Goal: Book appointment/travel/reservation

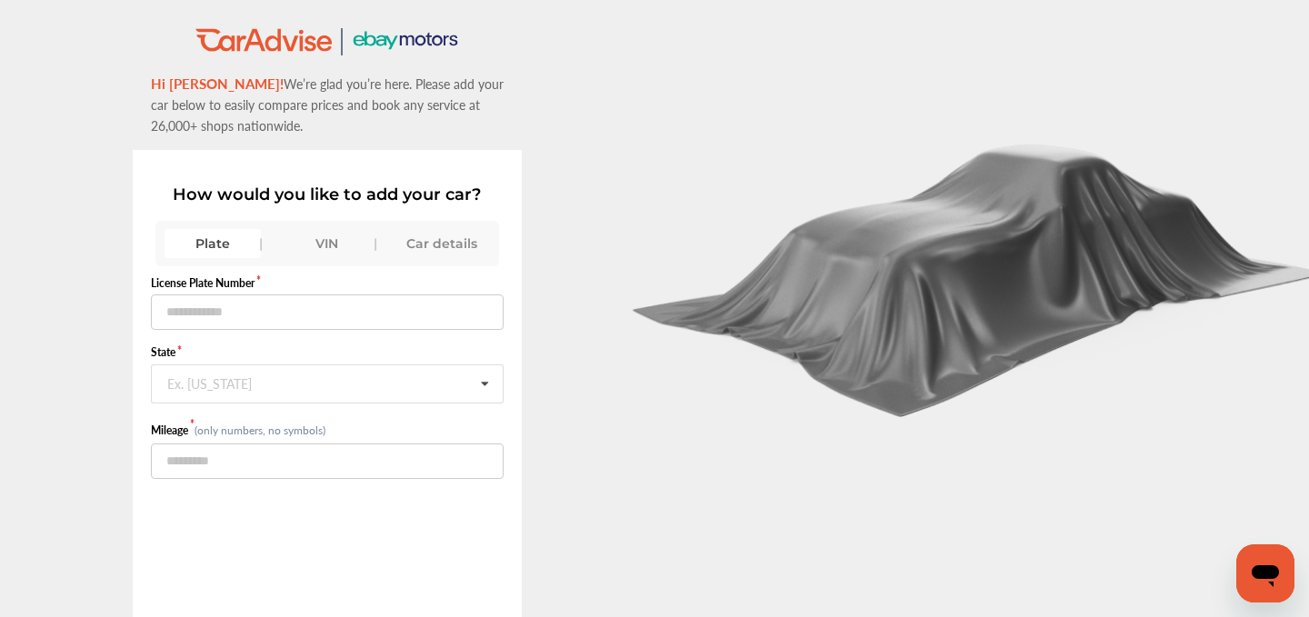
click at [341, 235] on div "VIN" at bounding box center [327, 243] width 96 height 29
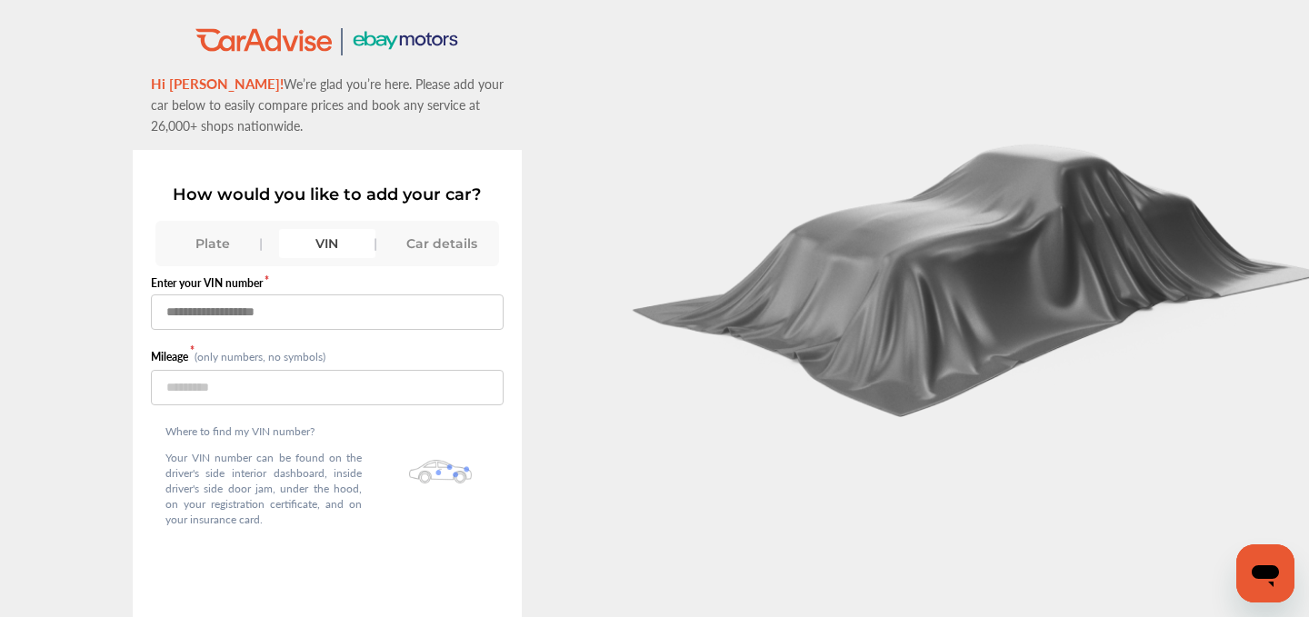
click at [272, 327] on input "text" at bounding box center [328, 312] width 354 height 35
click at [272, 320] on input "text" at bounding box center [328, 312] width 354 height 35
click at [297, 314] on input "text" at bounding box center [328, 312] width 354 height 35
click at [216, 240] on div "Plate" at bounding box center [213, 243] width 96 height 29
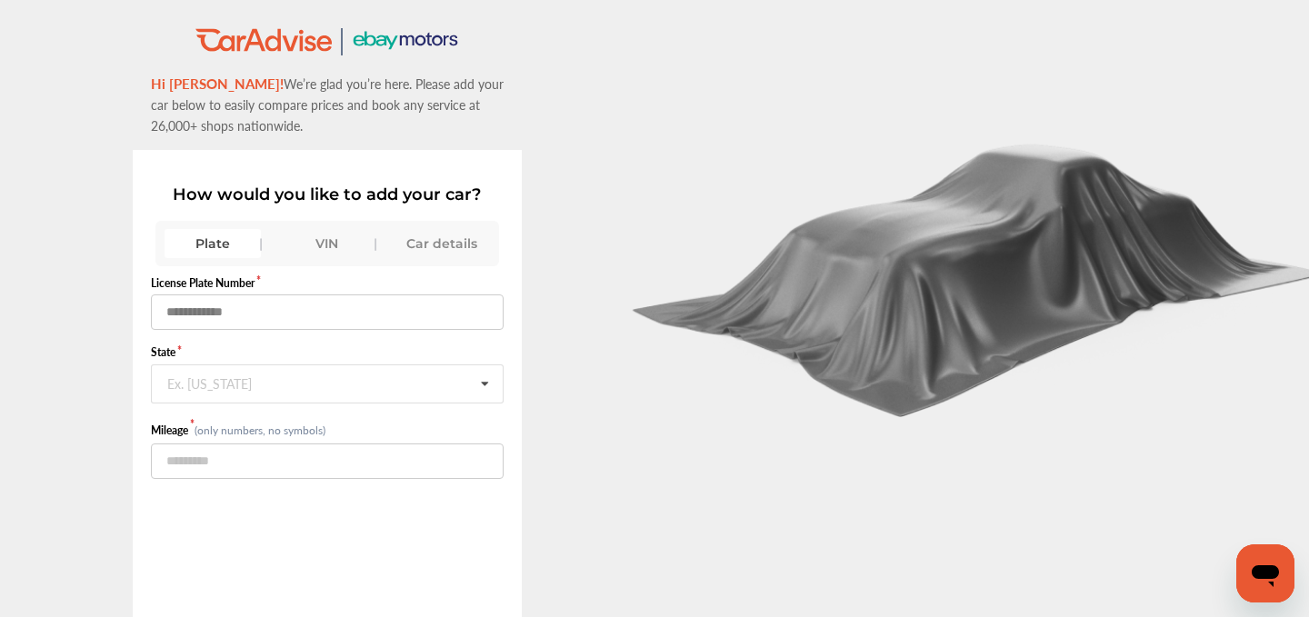
click at [215, 319] on input "text" at bounding box center [328, 312] width 354 height 35
type input "*******"
click at [205, 384] on div "Ex. [US_STATE]" at bounding box center [209, 381] width 85 height 11
type input "**"
click at [210, 416] on span "[US_STATE]" at bounding box center [205, 422] width 75 height 21
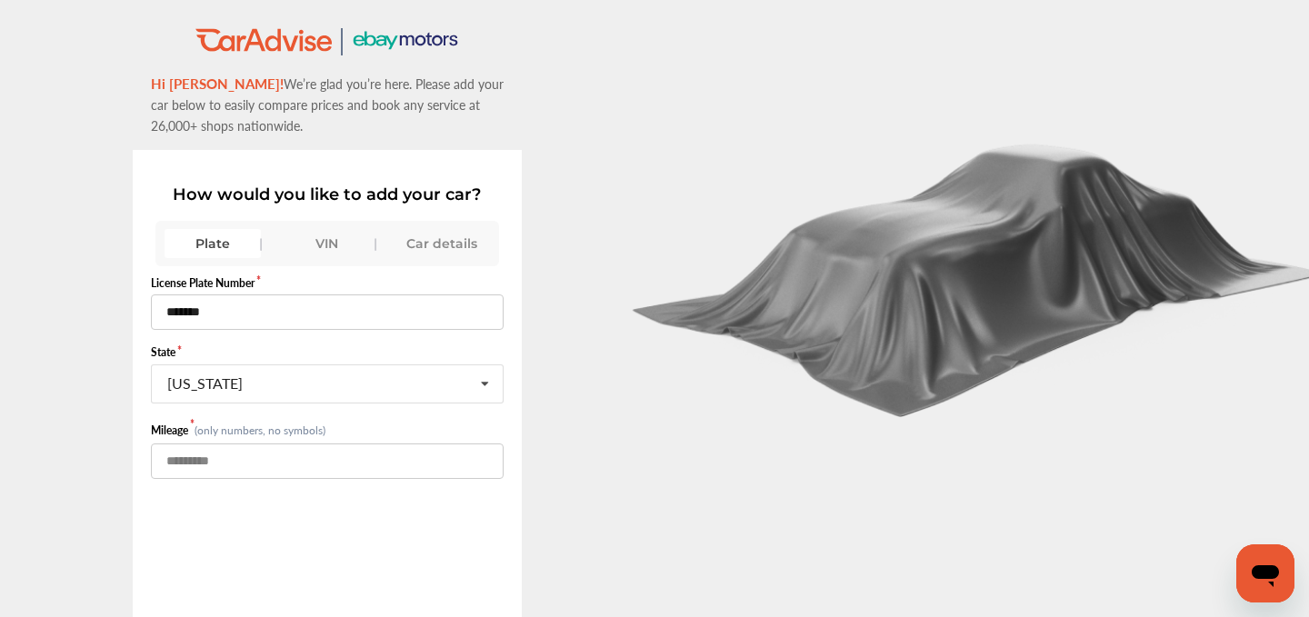
click at [209, 457] on input "number" at bounding box center [328, 461] width 354 height 35
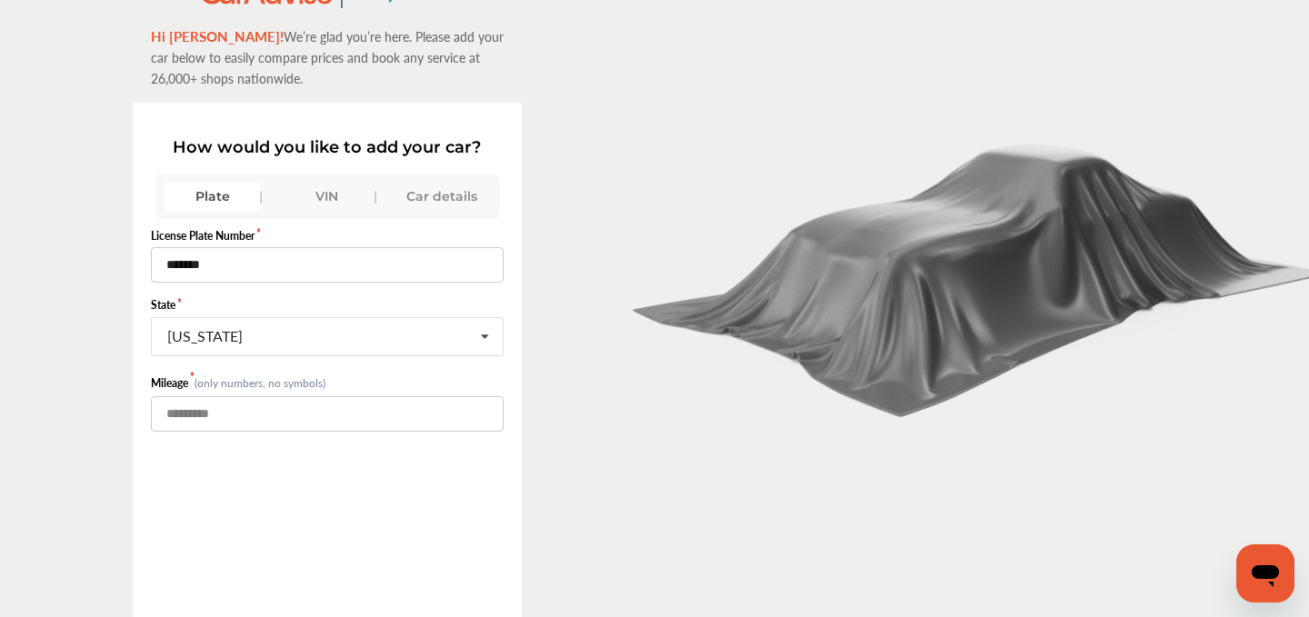
scroll to position [125, 0]
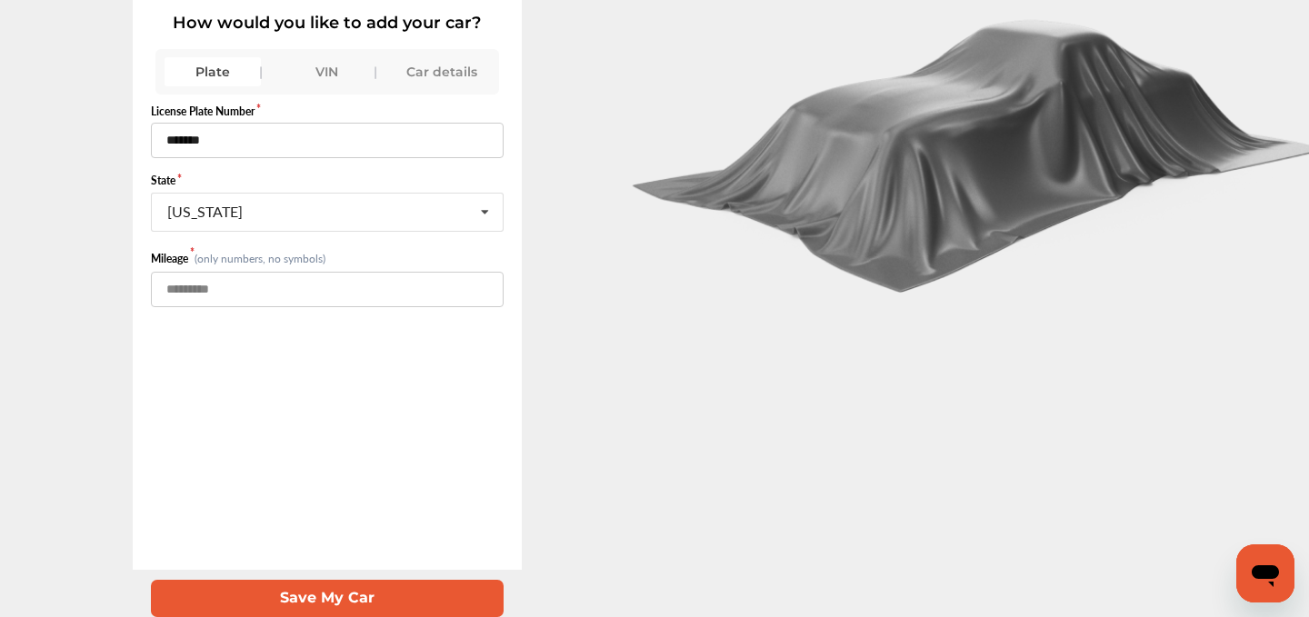
type input "******"
click at [317, 584] on button "Save My Car" at bounding box center [328, 598] width 354 height 37
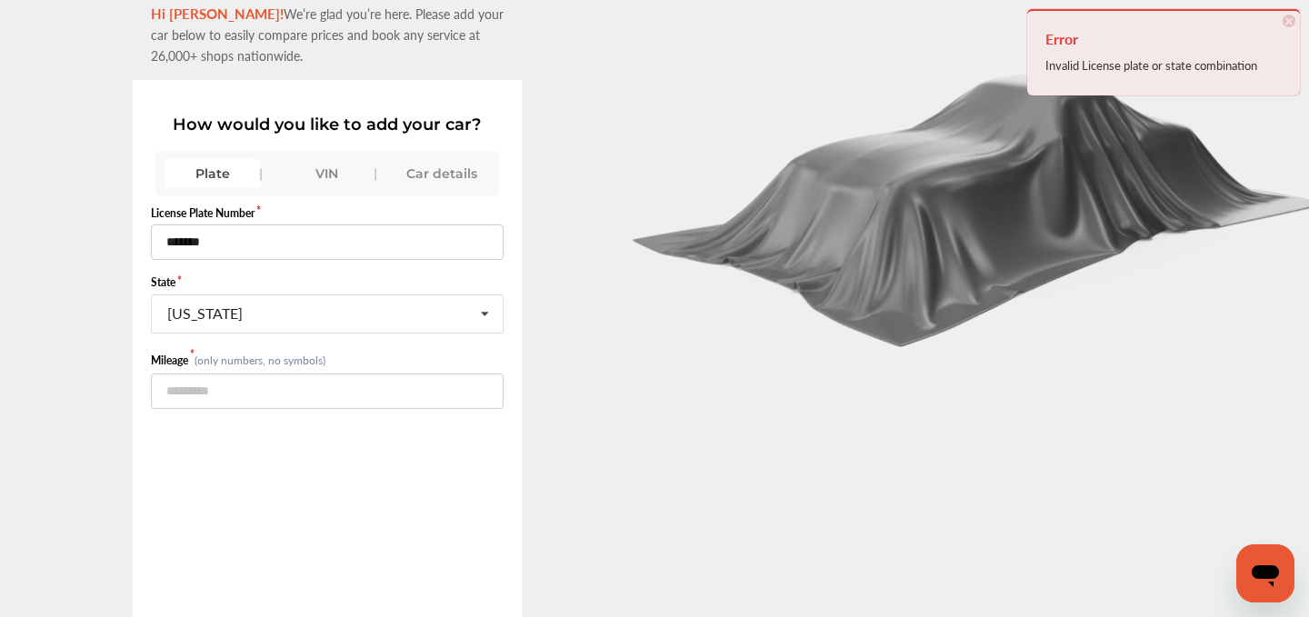
scroll to position [65, 0]
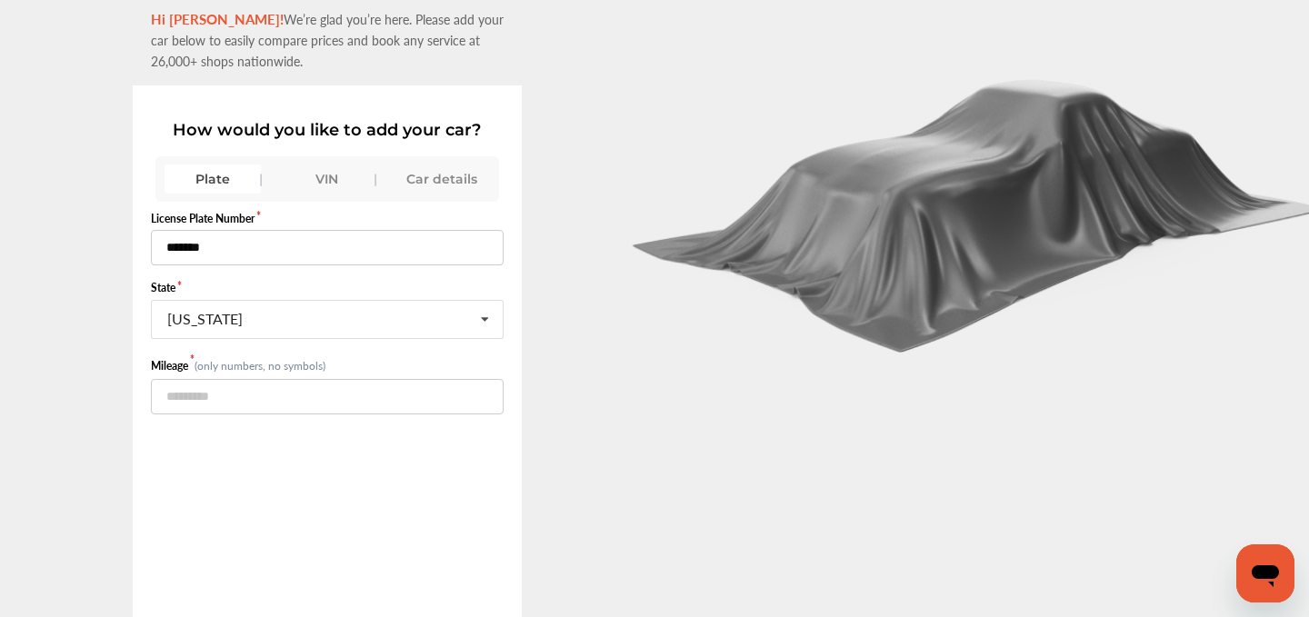
click at [181, 251] on input "*******" at bounding box center [328, 247] width 354 height 35
click at [221, 246] on input "*******" at bounding box center [328, 247] width 354 height 35
click at [195, 246] on input "*******" at bounding box center [328, 247] width 354 height 35
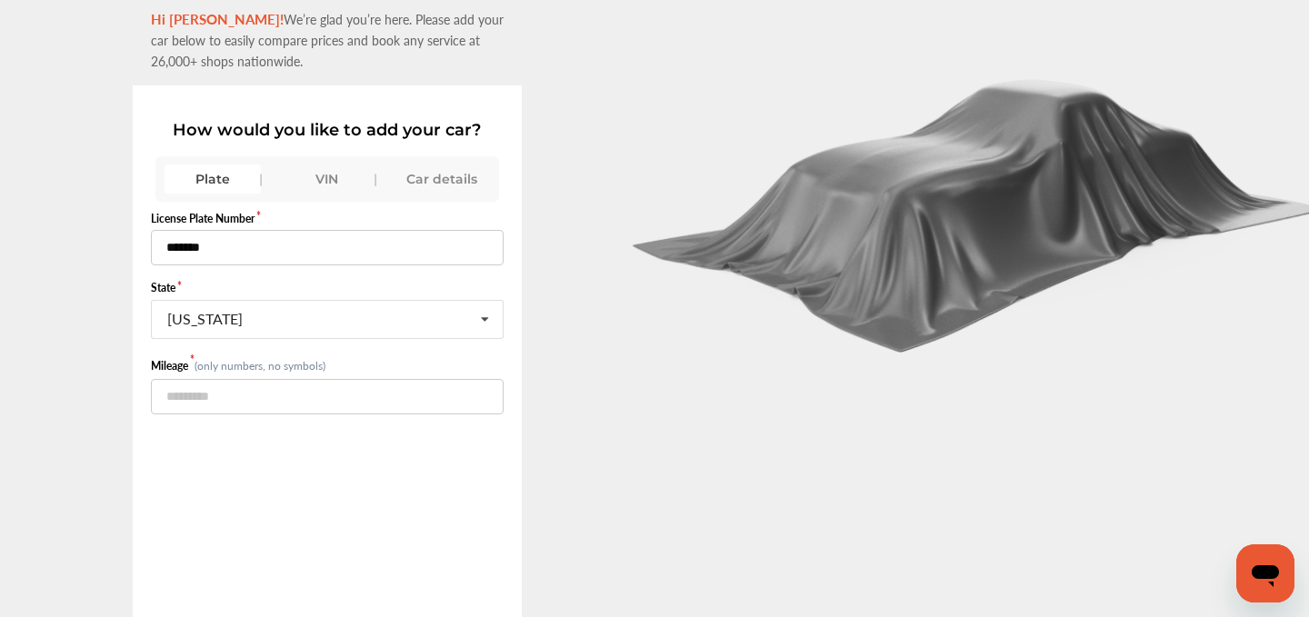
click at [195, 246] on input "*******" at bounding box center [328, 247] width 354 height 35
click at [213, 326] on div "[US_STATE]" at bounding box center [204, 319] width 75 height 15
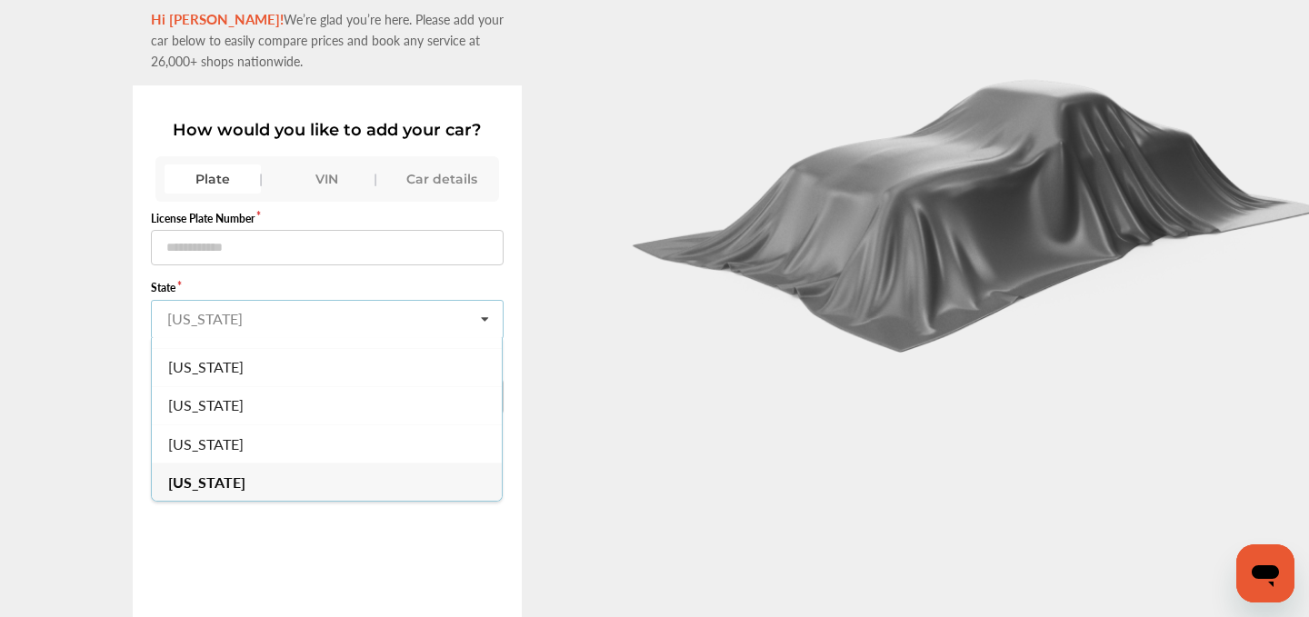
click at [213, 326] on input "text" at bounding box center [329, 318] width 352 height 35
click at [322, 175] on div "VIN" at bounding box center [327, 179] width 96 height 29
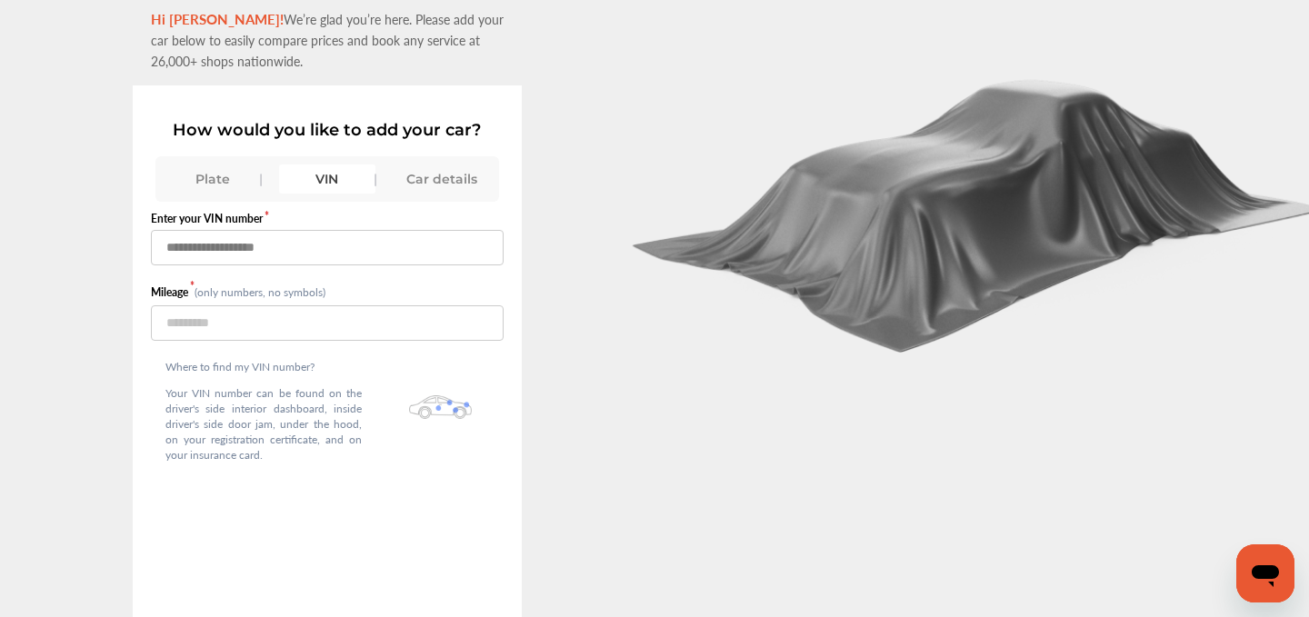
click at [252, 249] on input "text" at bounding box center [328, 247] width 354 height 35
type input "**********"
click at [178, 318] on input "number" at bounding box center [328, 322] width 354 height 35
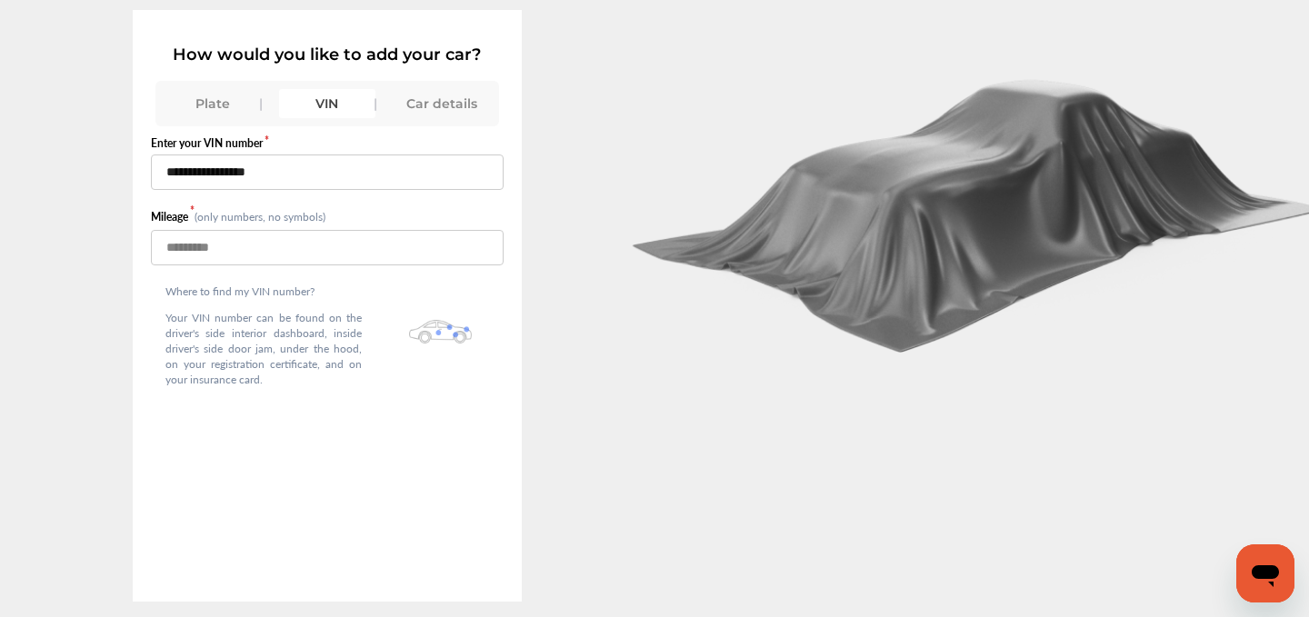
scroll to position [125, 0]
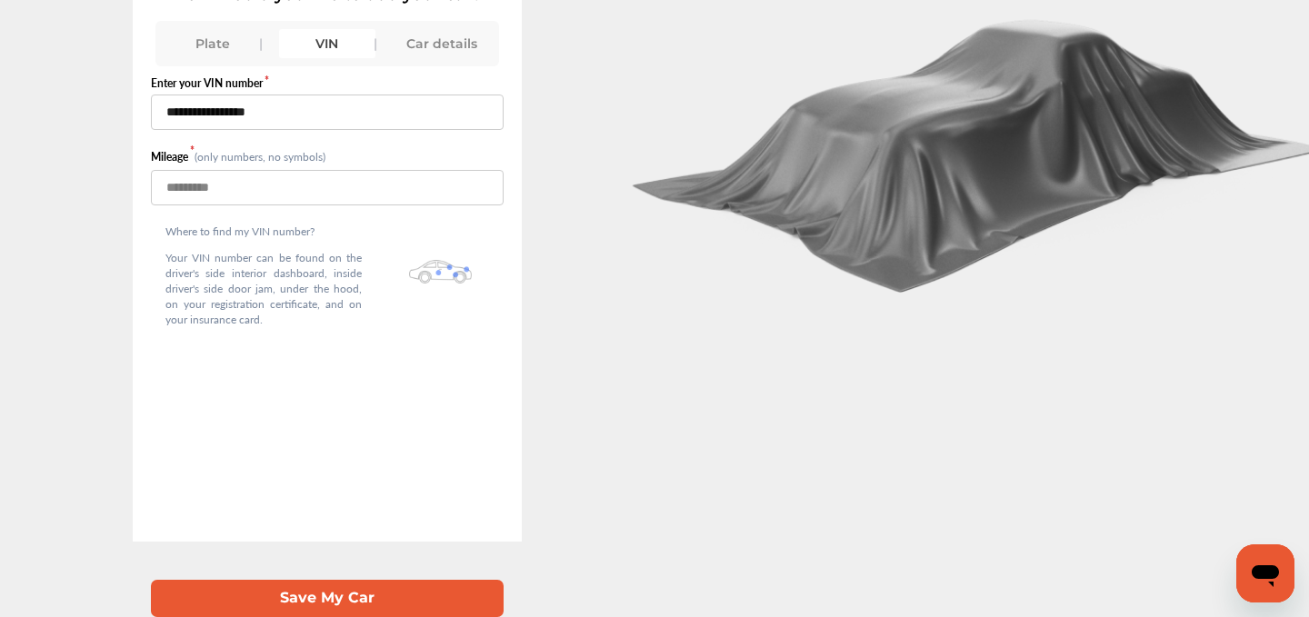
type input "******"
click at [320, 592] on button "Save My Car" at bounding box center [328, 598] width 354 height 37
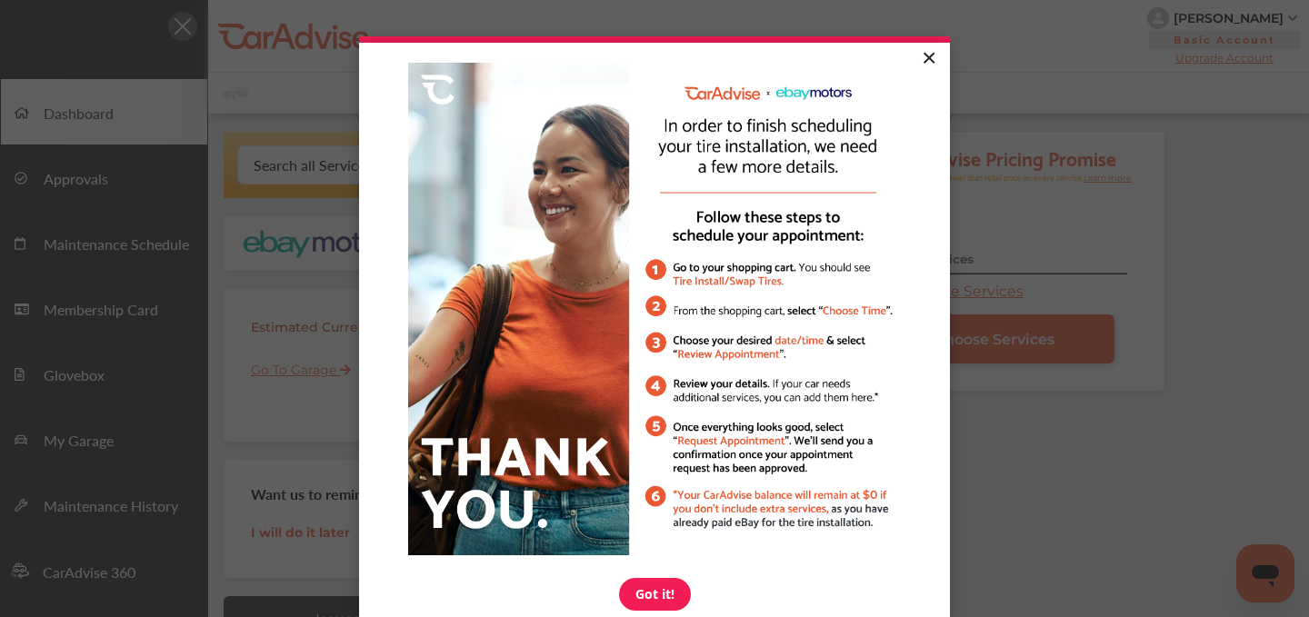
click at [928, 47] on link "×" at bounding box center [929, 59] width 32 height 33
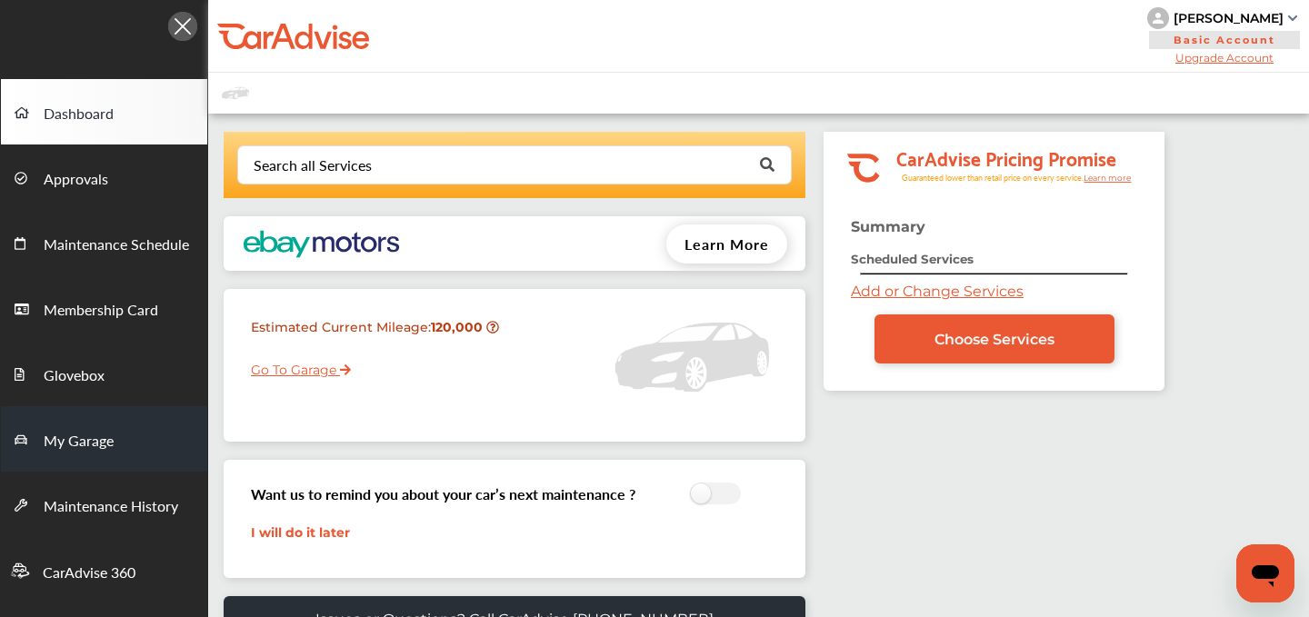
click at [61, 458] on link "My Garage" at bounding box center [104, 438] width 206 height 65
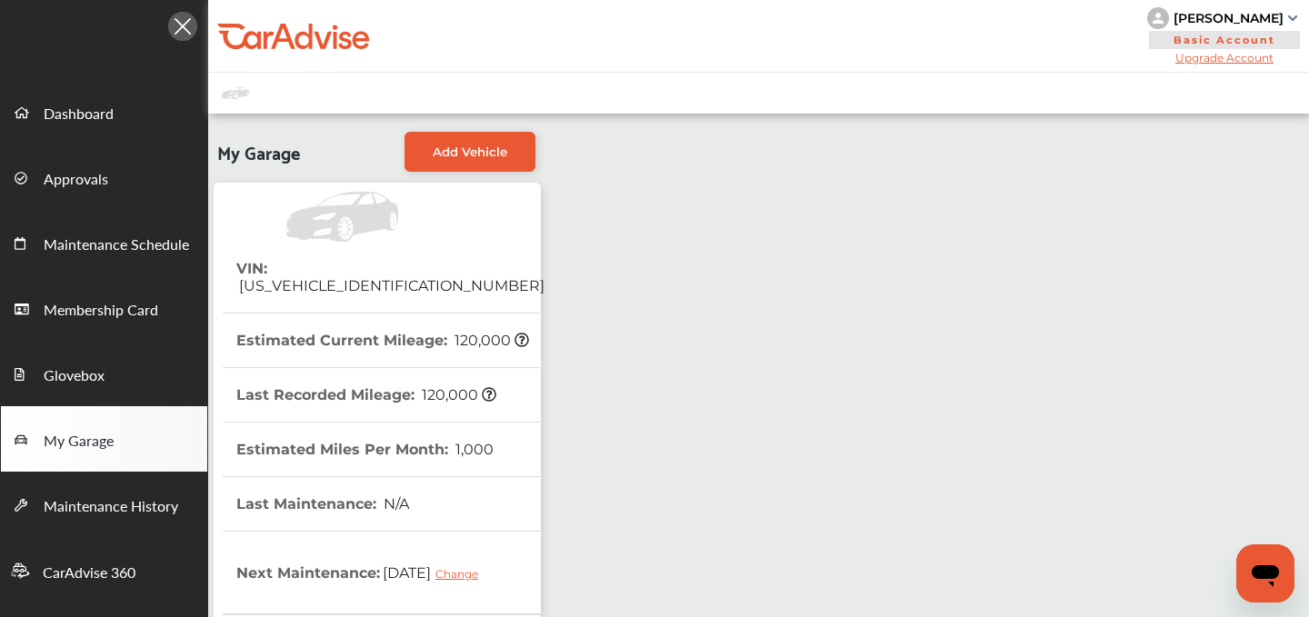
click at [386, 277] on span "[US_VEHICLE_IDENTIFICATION_NUMBER]" at bounding box center [390, 285] width 308 height 17
copy span "[US_VEHICLE_IDENTIFICATION_NUMBER]"
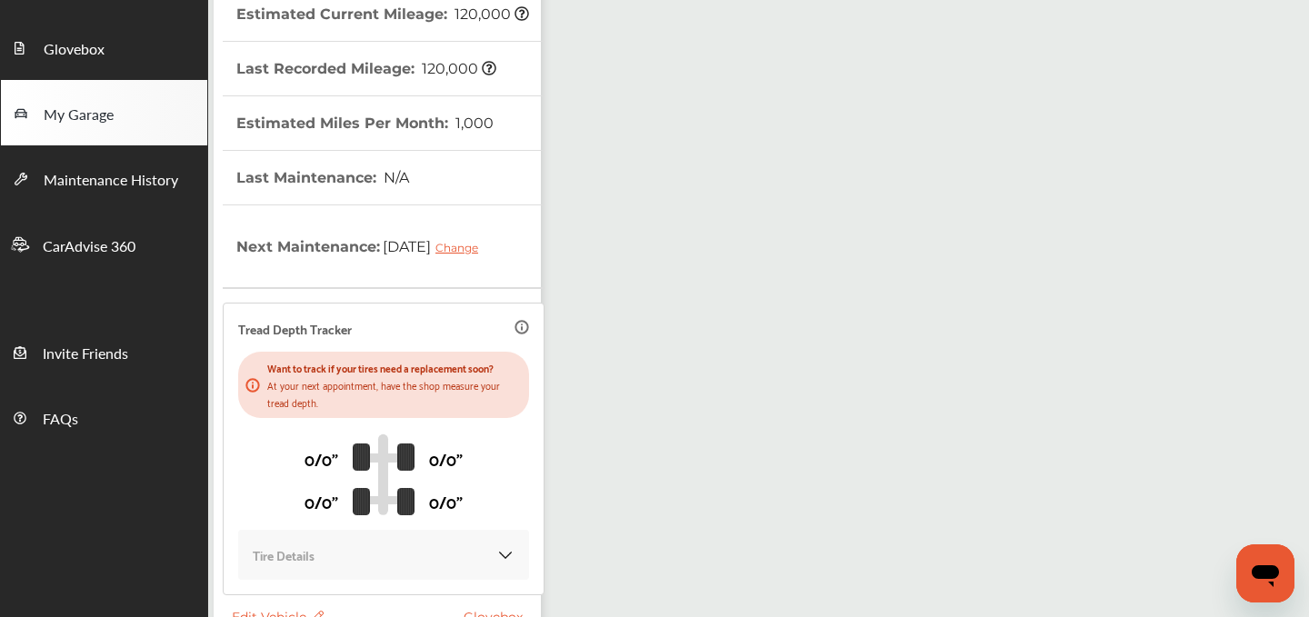
scroll to position [467, 0]
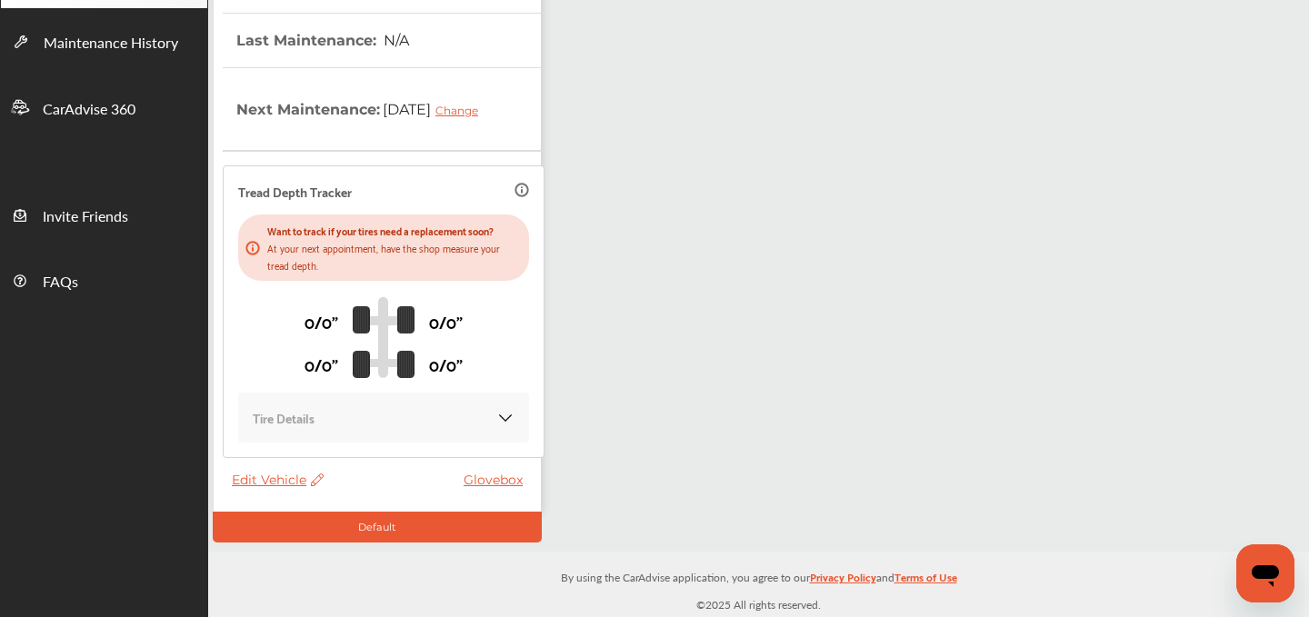
click at [257, 476] on span "Edit Vehicle" at bounding box center [278, 480] width 92 height 16
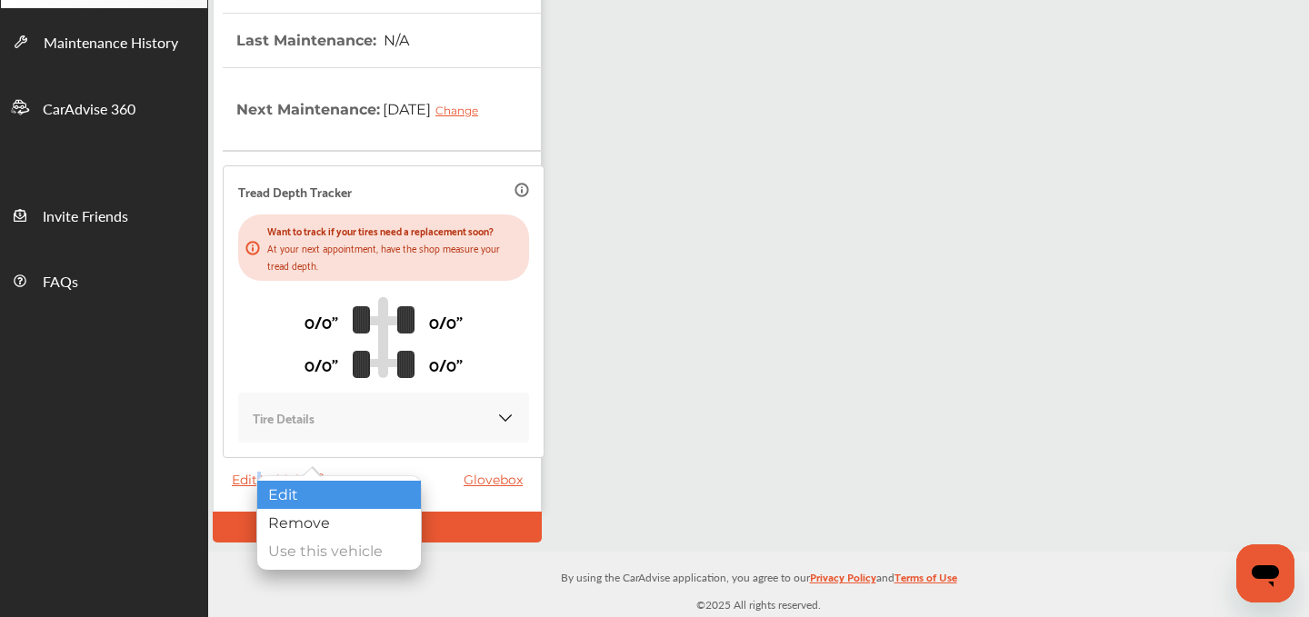
click at [303, 487] on div "Edit" at bounding box center [339, 495] width 164 height 28
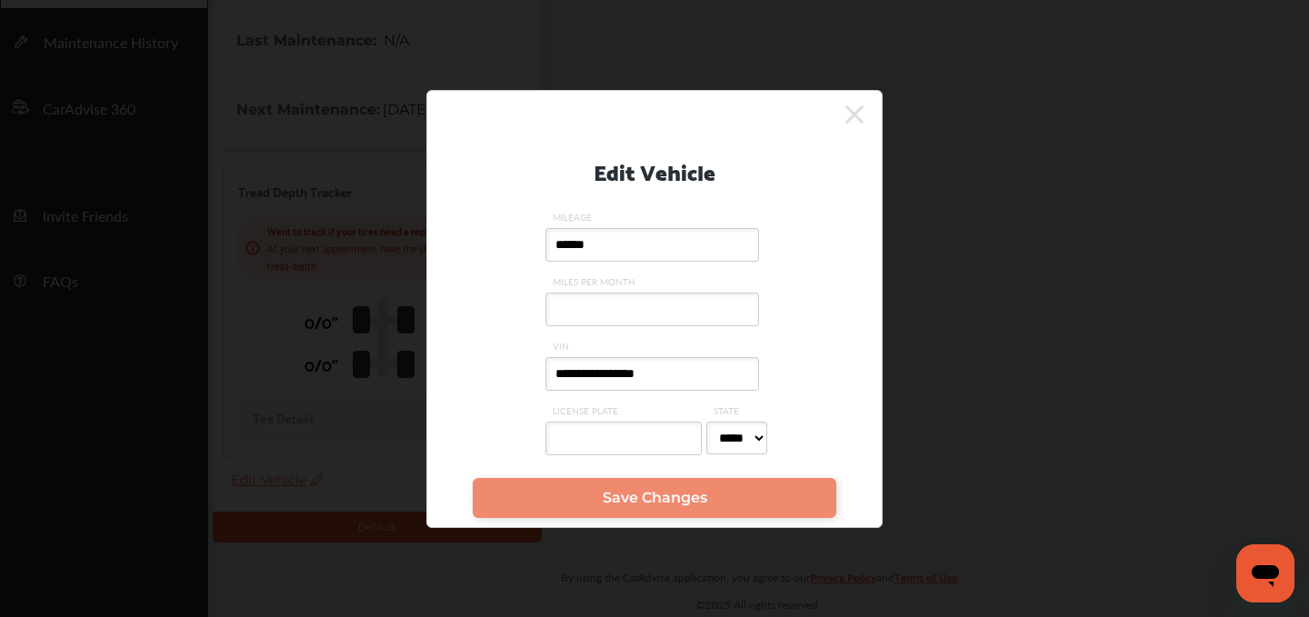
click at [576, 367] on input "**********" at bounding box center [653, 374] width 214 height 34
paste input "text"
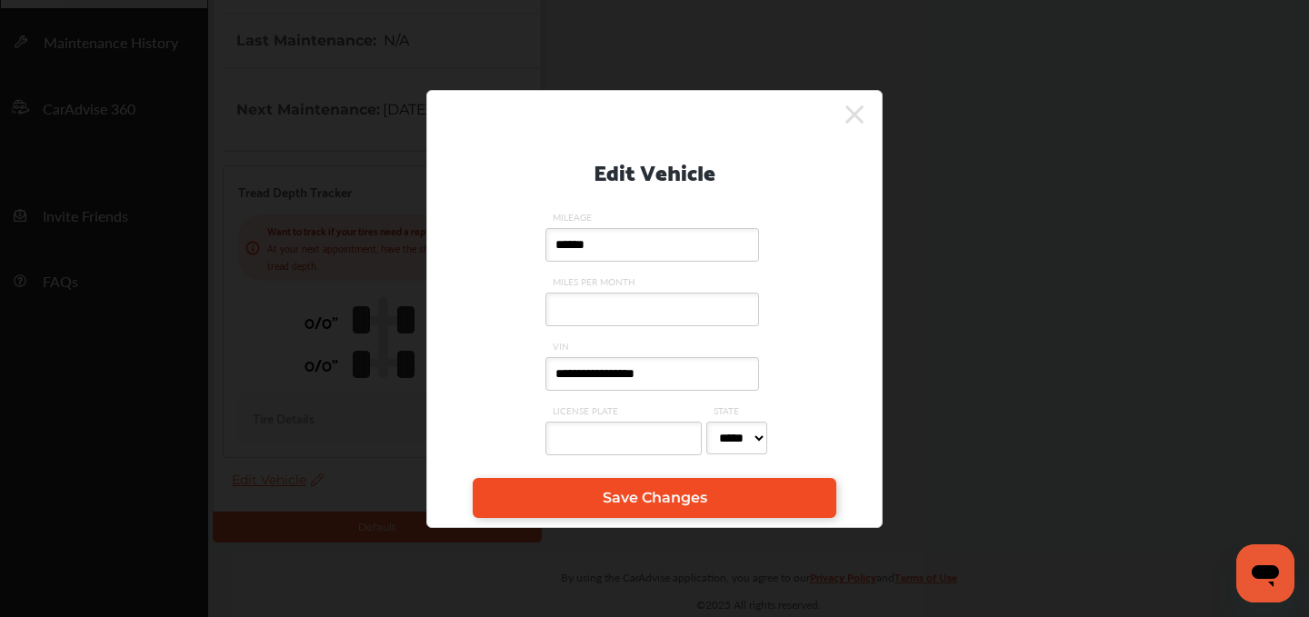
type input "**********"
click at [664, 506] on span "Save Changes" at bounding box center [655, 497] width 105 height 17
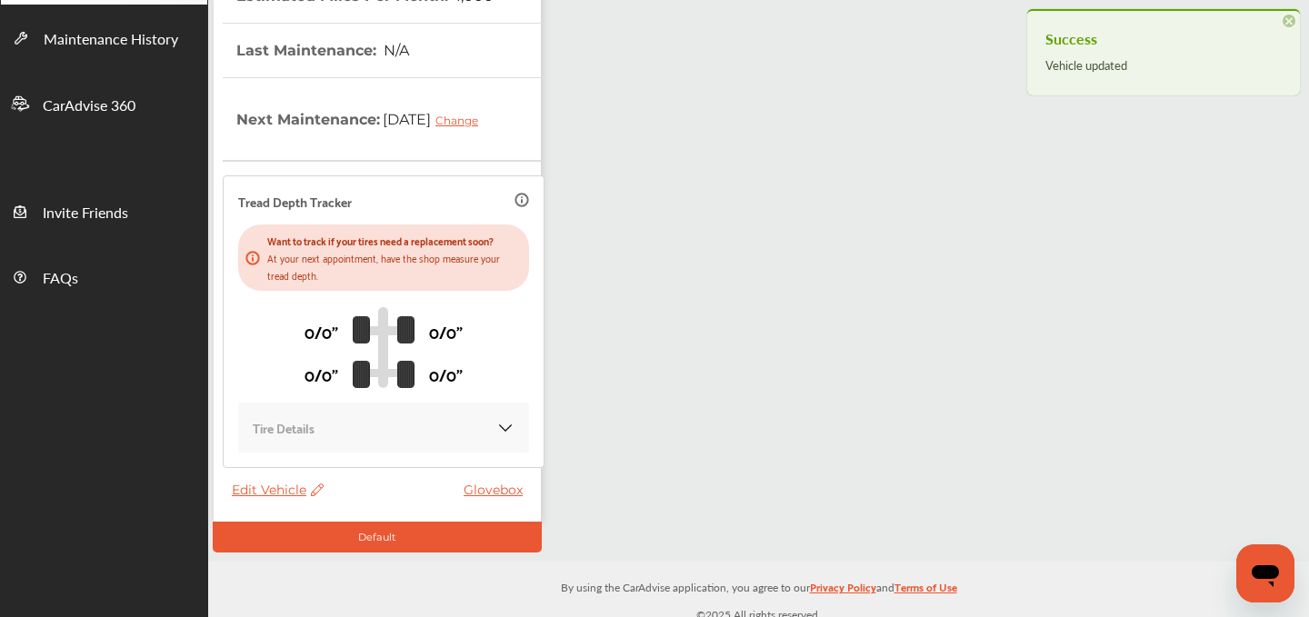
scroll to position [0, 0]
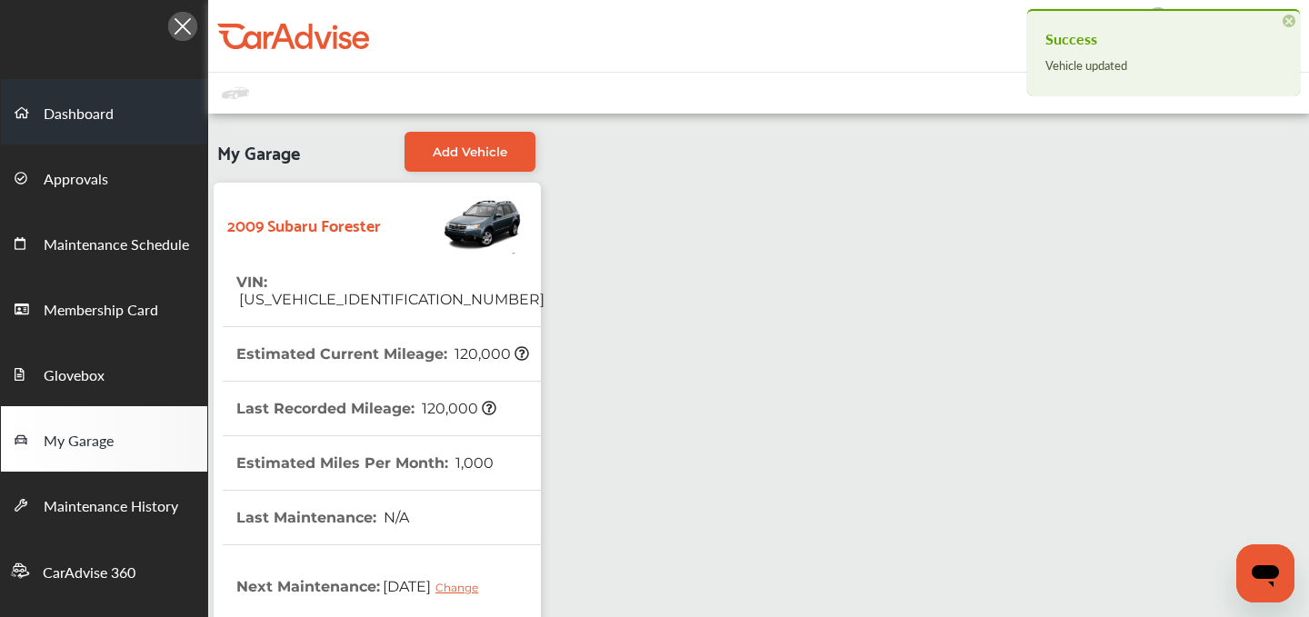
click at [81, 111] on span "Dashboard" at bounding box center [79, 115] width 70 height 24
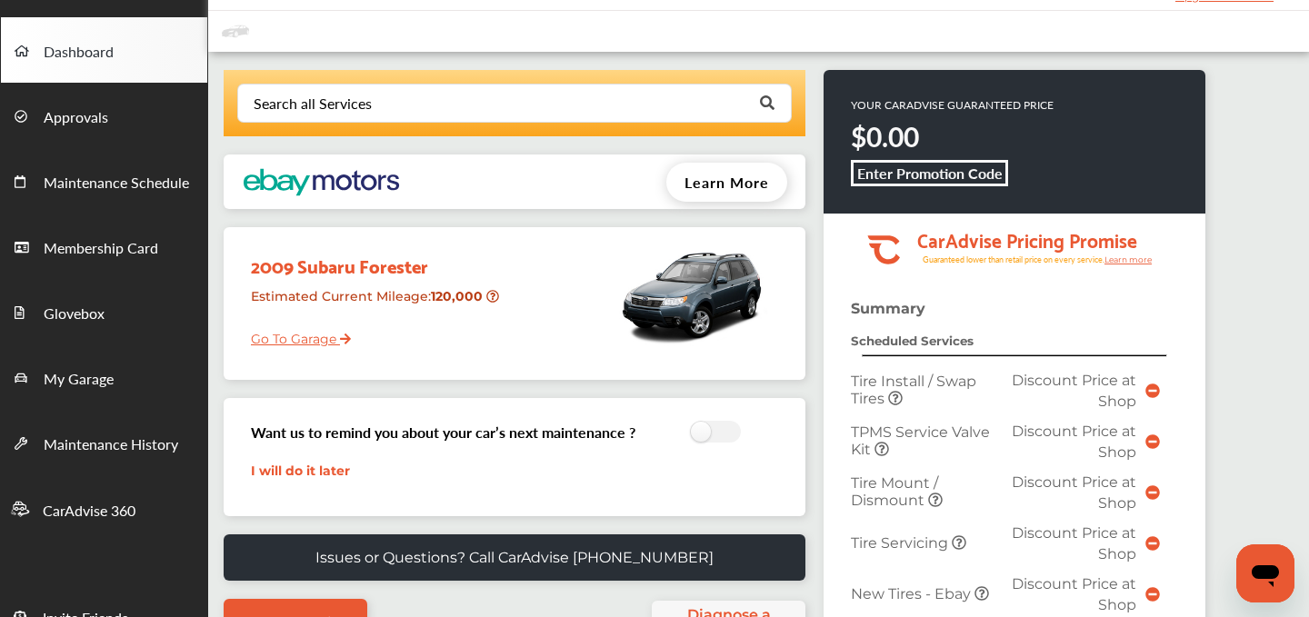
scroll to position [666, 0]
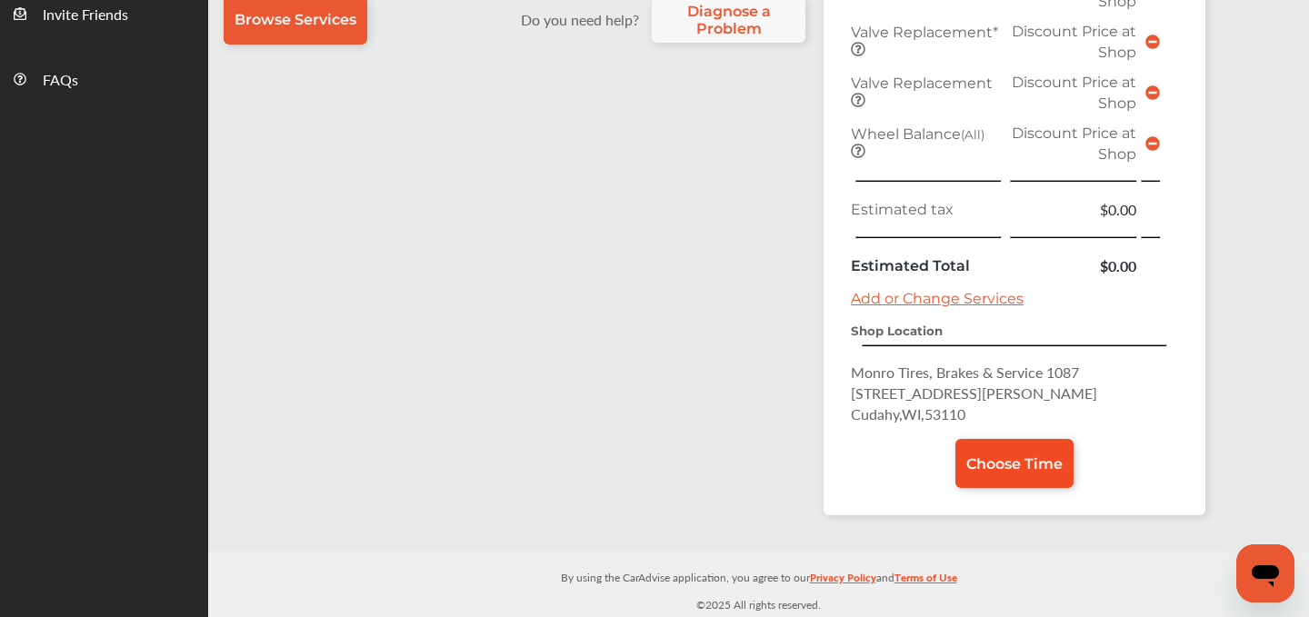
click at [1009, 462] on span "Choose Time" at bounding box center [1015, 464] width 96 height 17
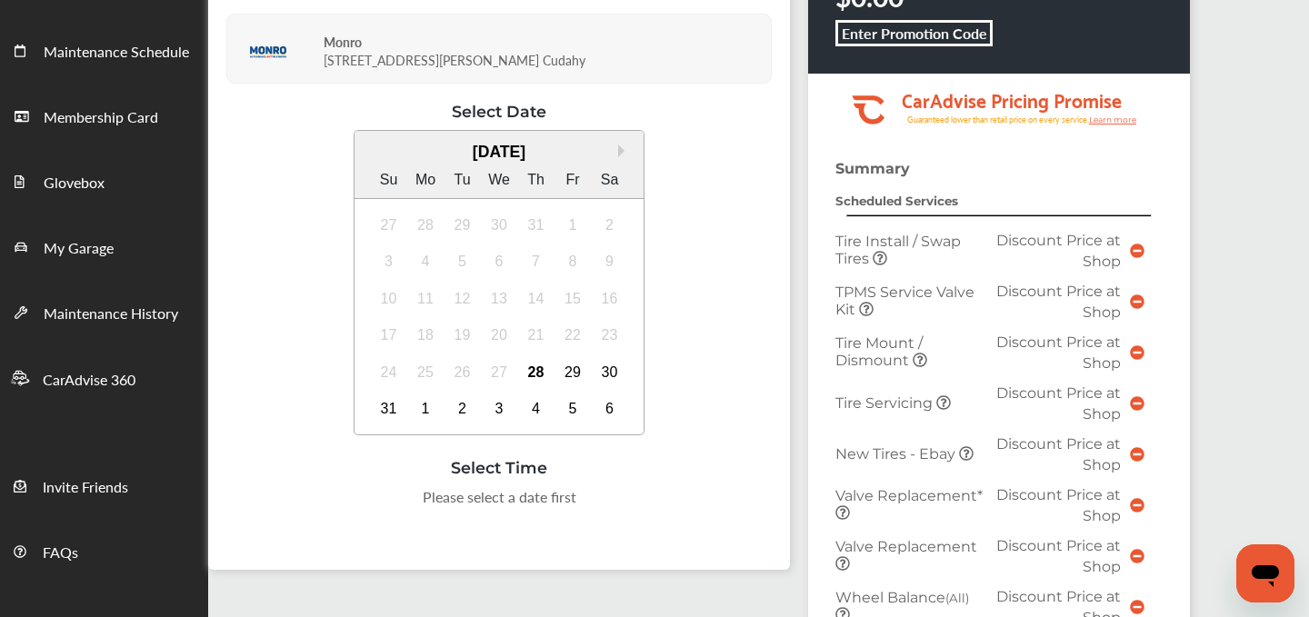
scroll to position [171, 0]
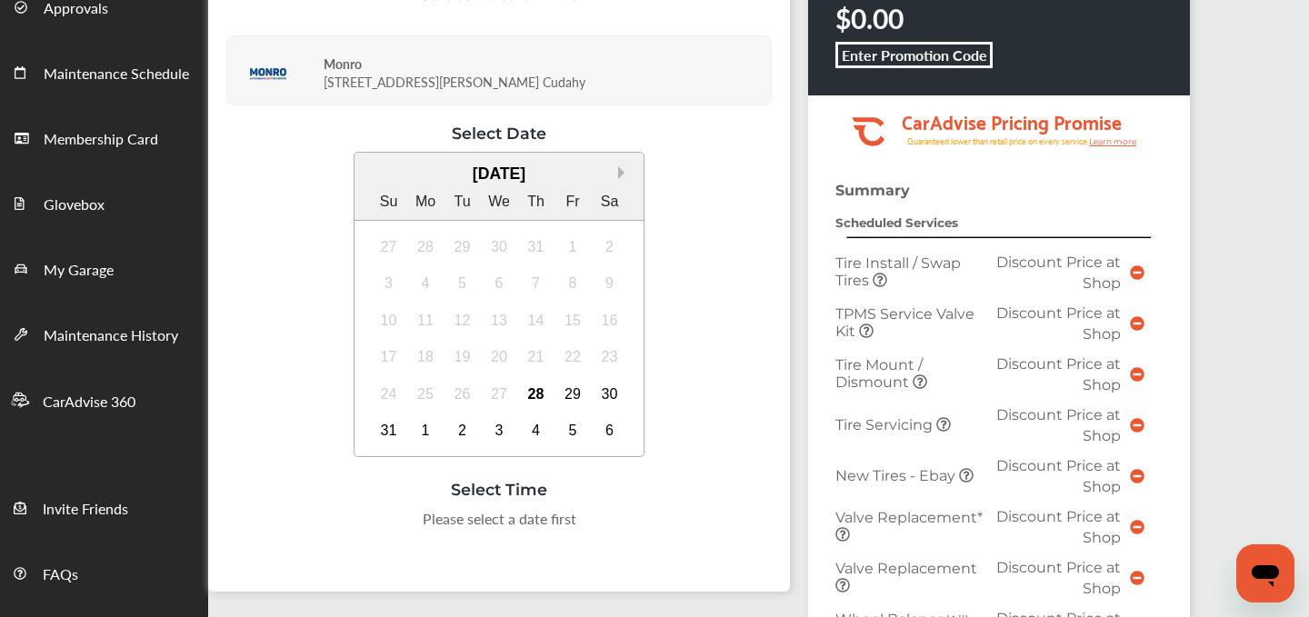
click at [620, 172] on button "Next Month" at bounding box center [624, 172] width 13 height 13
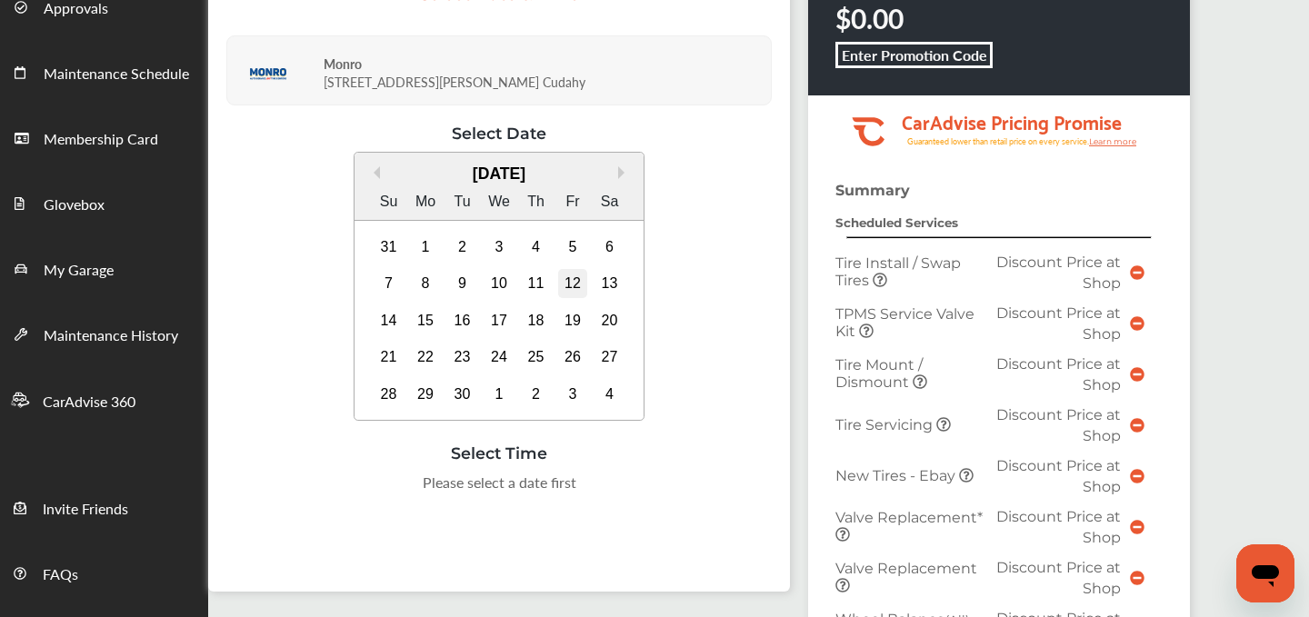
click at [570, 281] on div "12" at bounding box center [572, 283] width 29 height 29
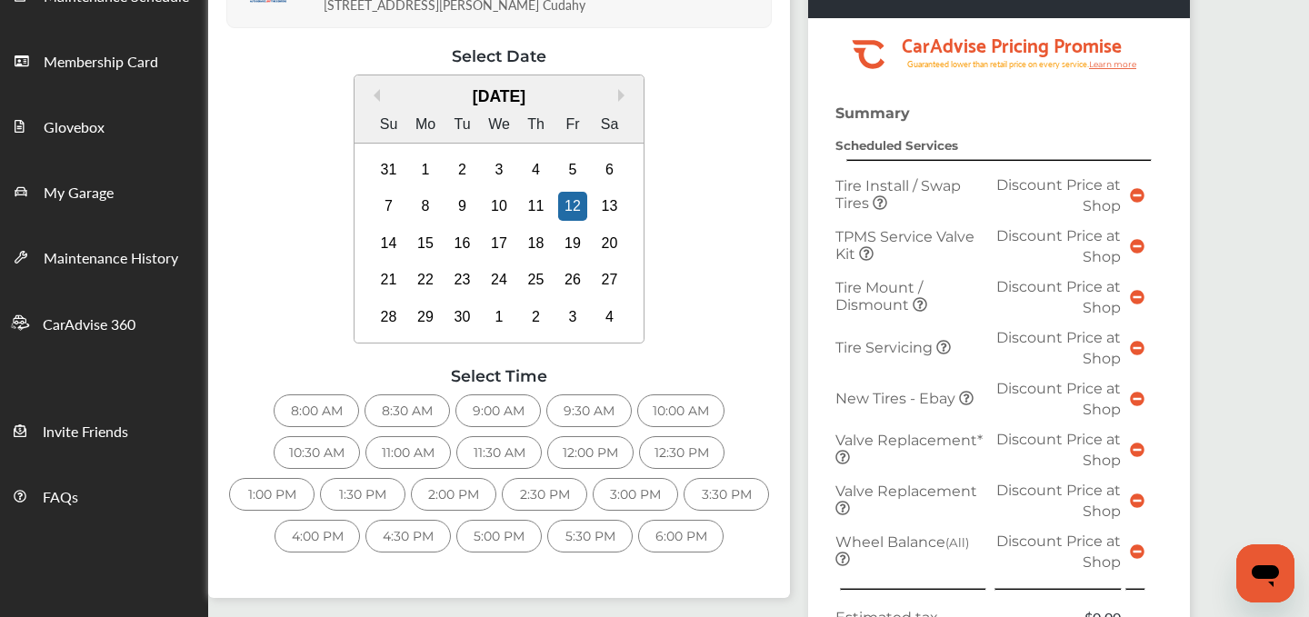
scroll to position [246, 0]
click at [426, 252] on div "15" at bounding box center [425, 245] width 29 height 29
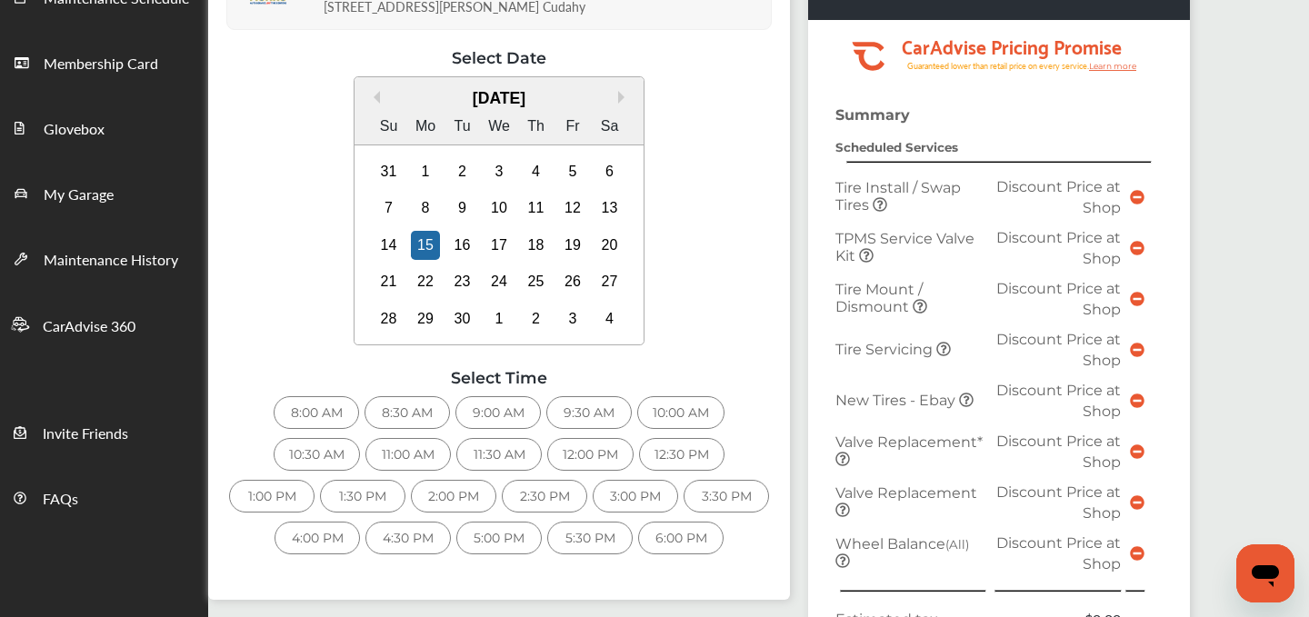
click at [603, 448] on div "12:00 PM" at bounding box center [590, 454] width 86 height 33
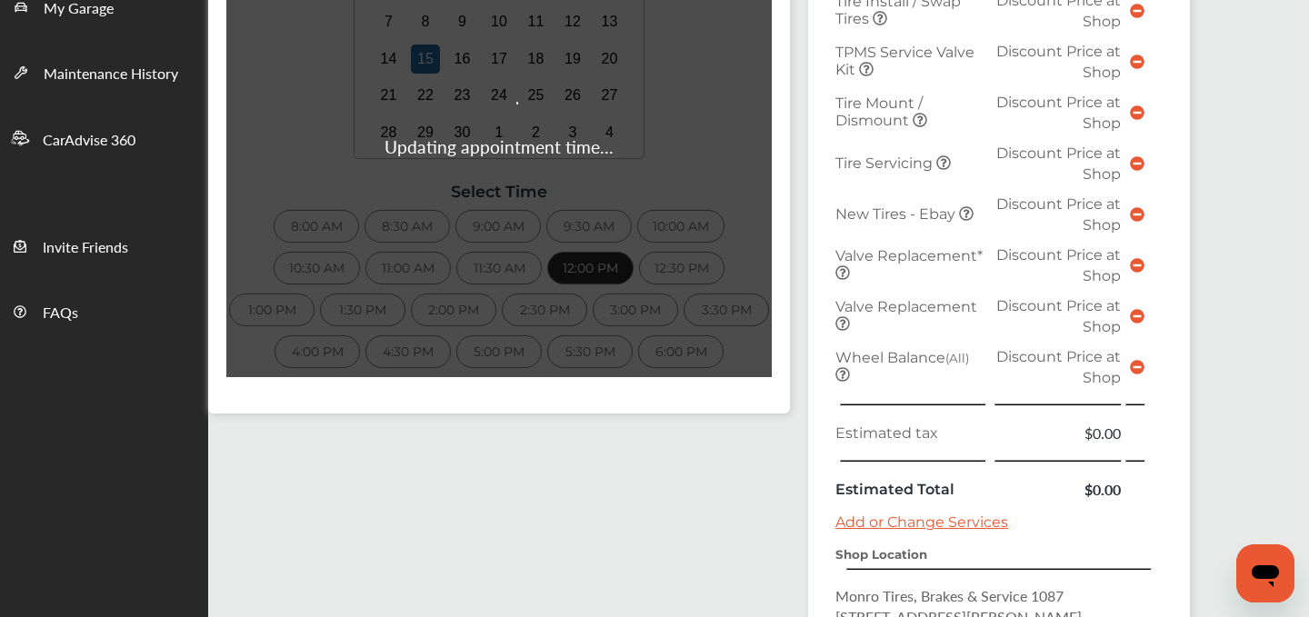
scroll to position [444, 0]
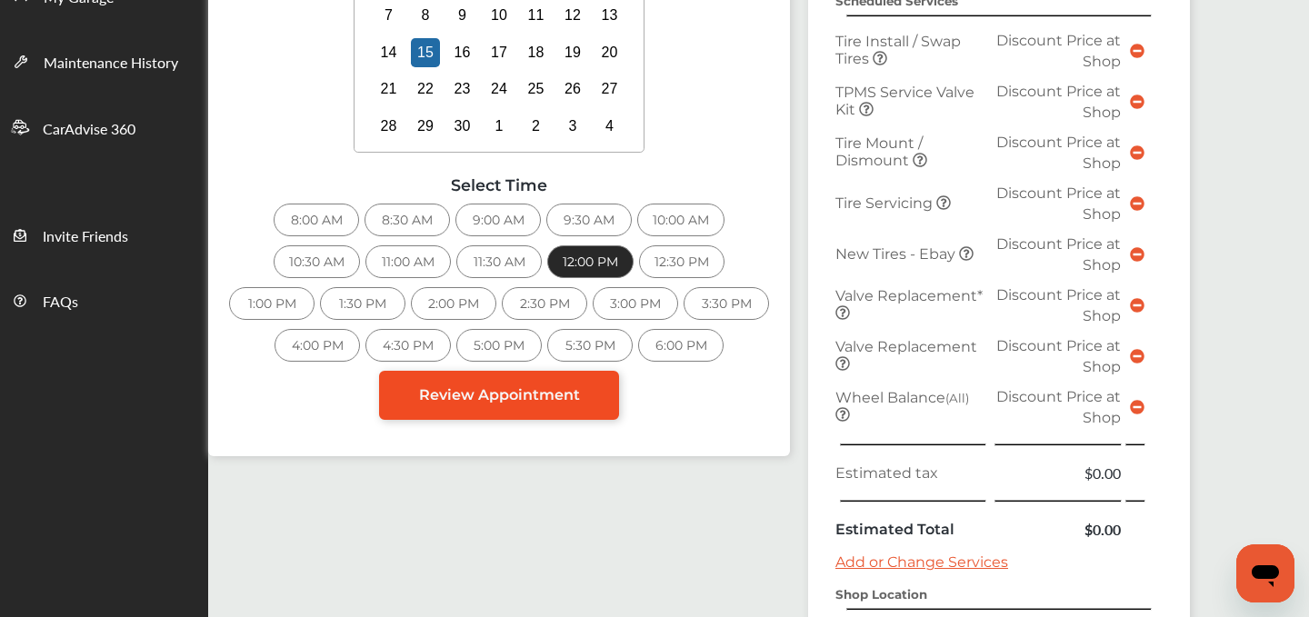
click at [520, 389] on span "Review Appointment" at bounding box center [499, 394] width 161 height 17
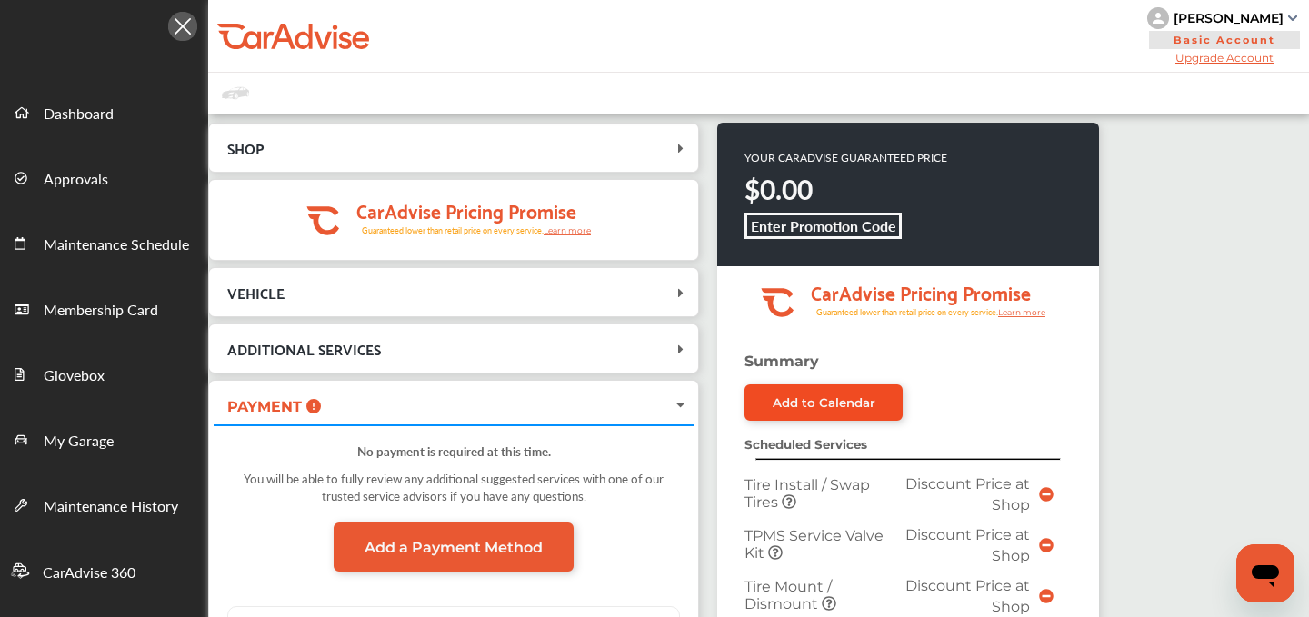
scroll to position [826, 0]
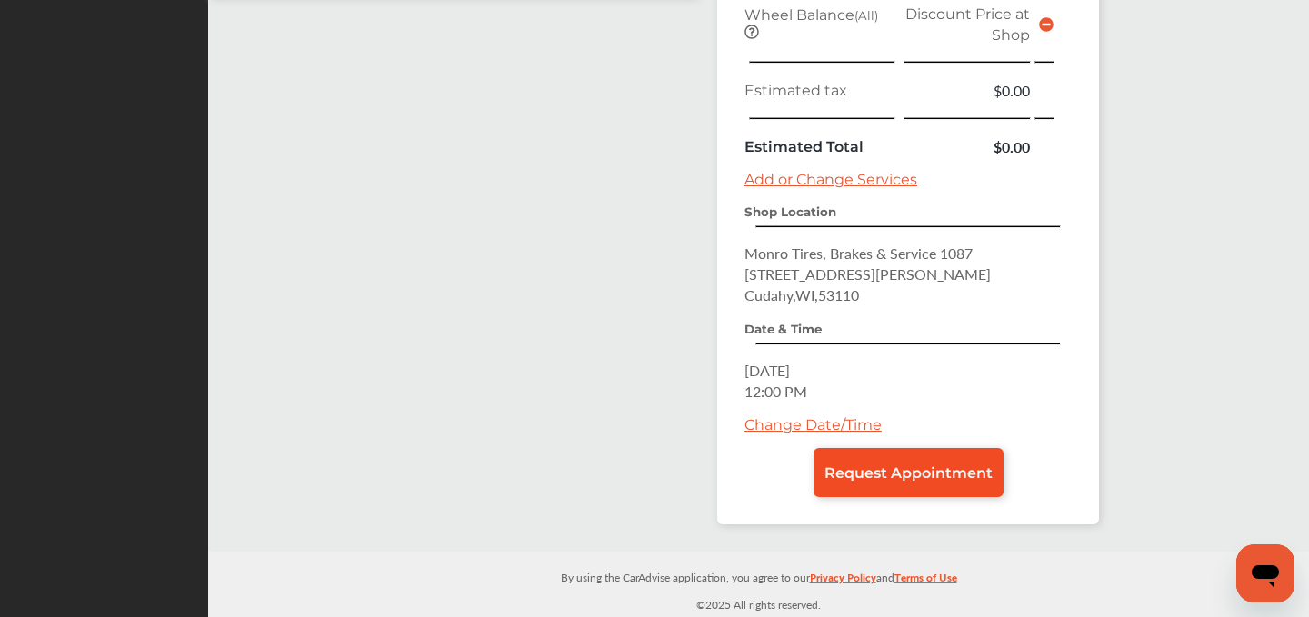
click at [872, 486] on link "Request Appointment" at bounding box center [909, 472] width 190 height 49
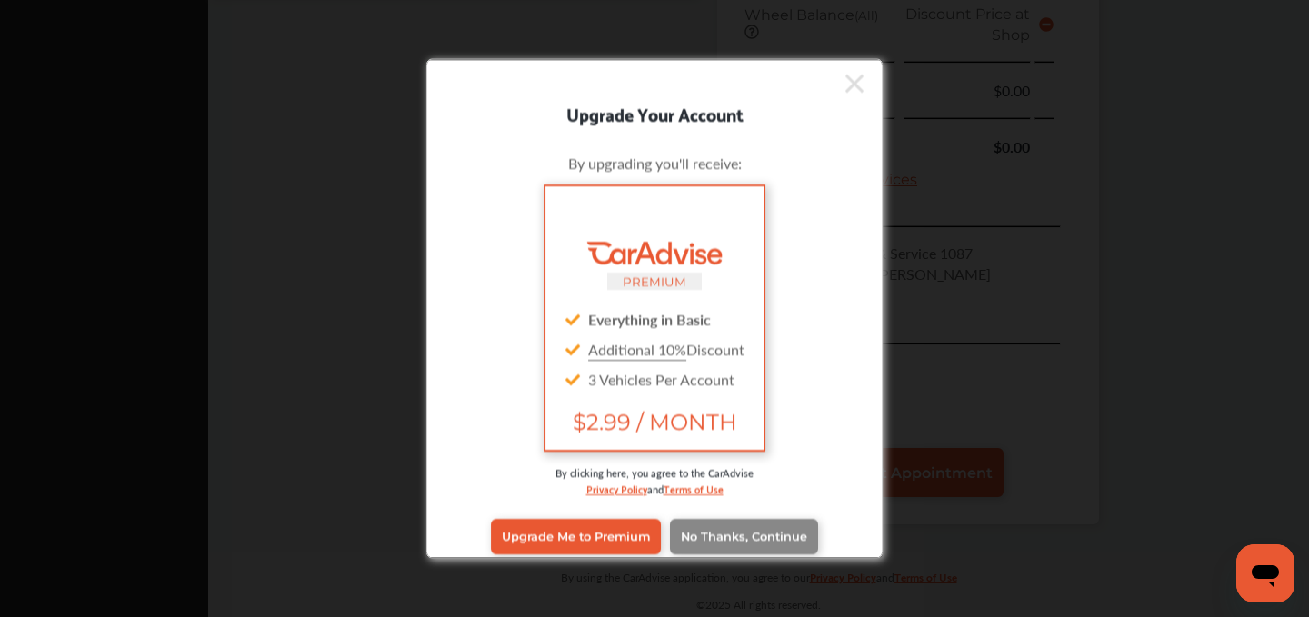
click at [711, 537] on span "No Thanks, Continue" at bounding box center [744, 537] width 126 height 14
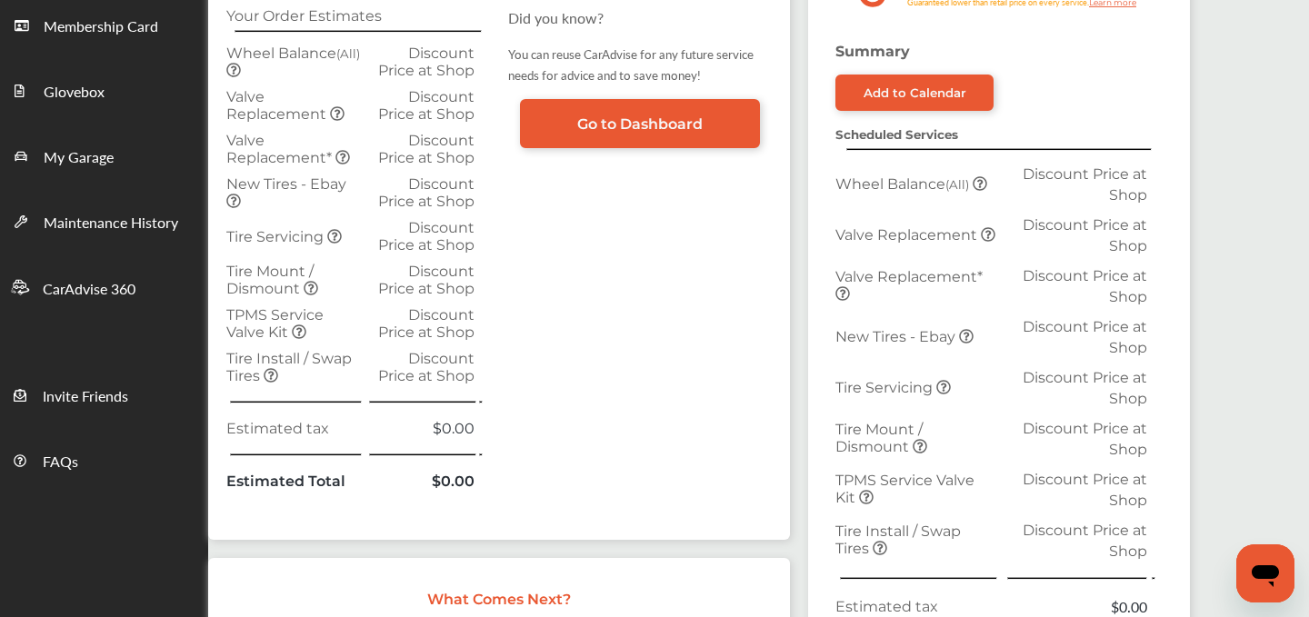
scroll to position [765, 0]
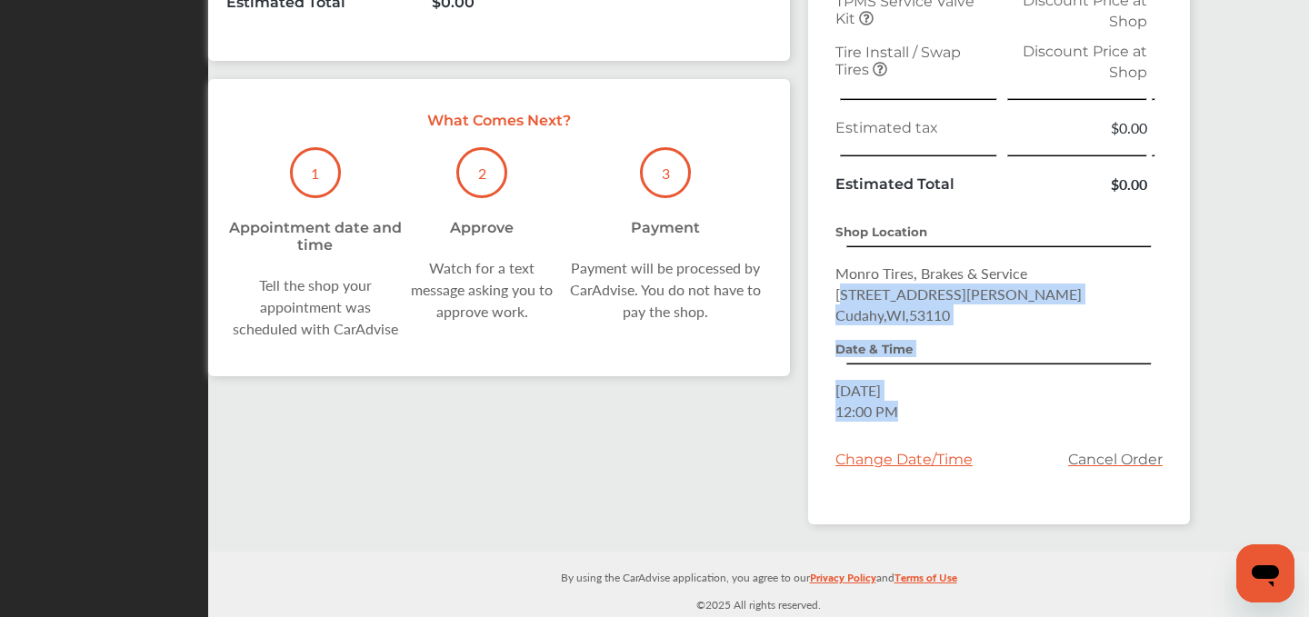
drag, startPoint x: 921, startPoint y: 421, endPoint x: 842, endPoint y: 286, distance: 156.1
click at [842, 286] on div "Summary Add to Calendar Scheduled Services Wheel Balance (All) Discount Price a…" at bounding box center [999, 44] width 382 height 961
click at [834, 269] on div "Summary Add to Calendar Scheduled Services Wheel Balance (All) Discount Price a…" at bounding box center [999, 44] width 382 height 961
copy div "Monro Tires, Brakes & Service 6084 S. Packard Avenue Cudahy , WI , 53110 Date &…"
